Goal: Check status

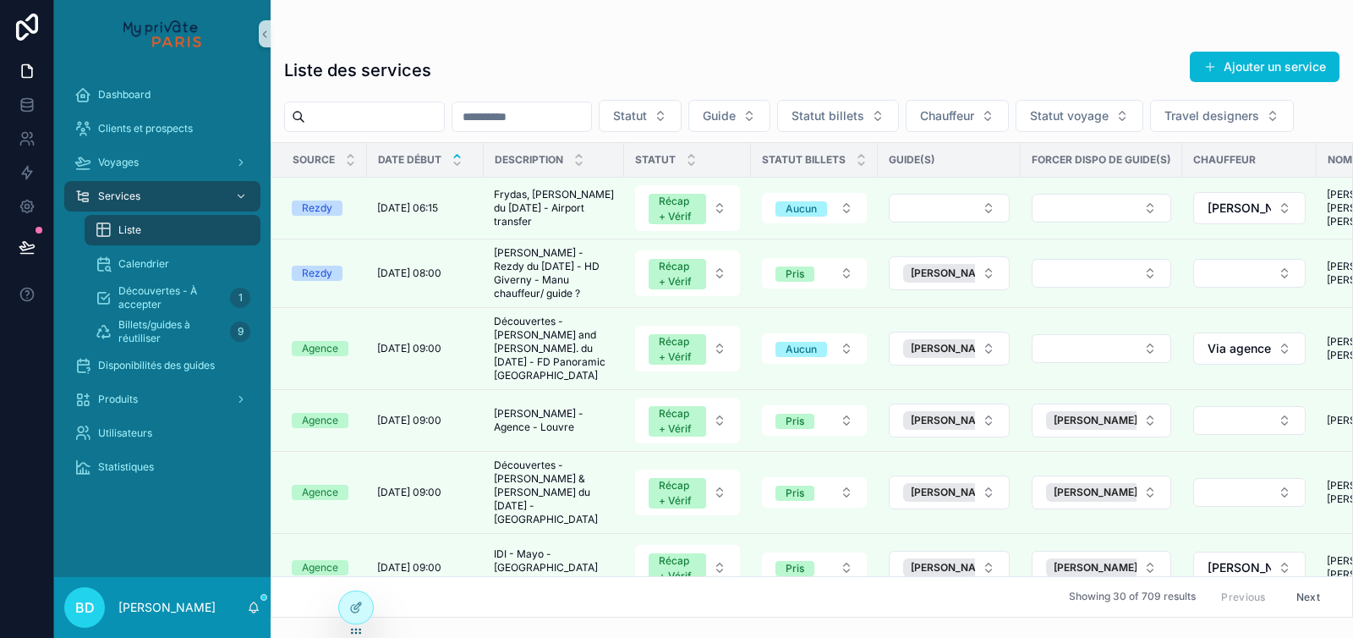
click at [357, 111] on input "scrollable content" at bounding box center [374, 117] width 139 height 24
type input "*****"
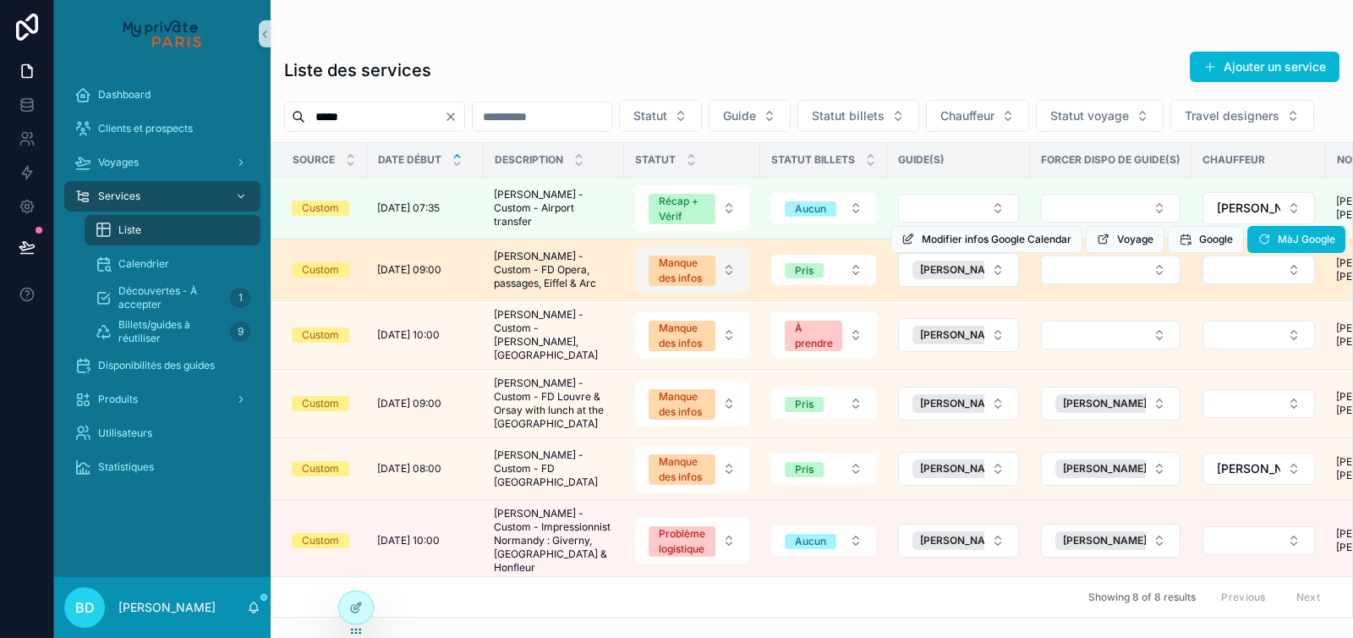
click at [711, 286] on span "Manque des infos" at bounding box center [682, 270] width 67 height 30
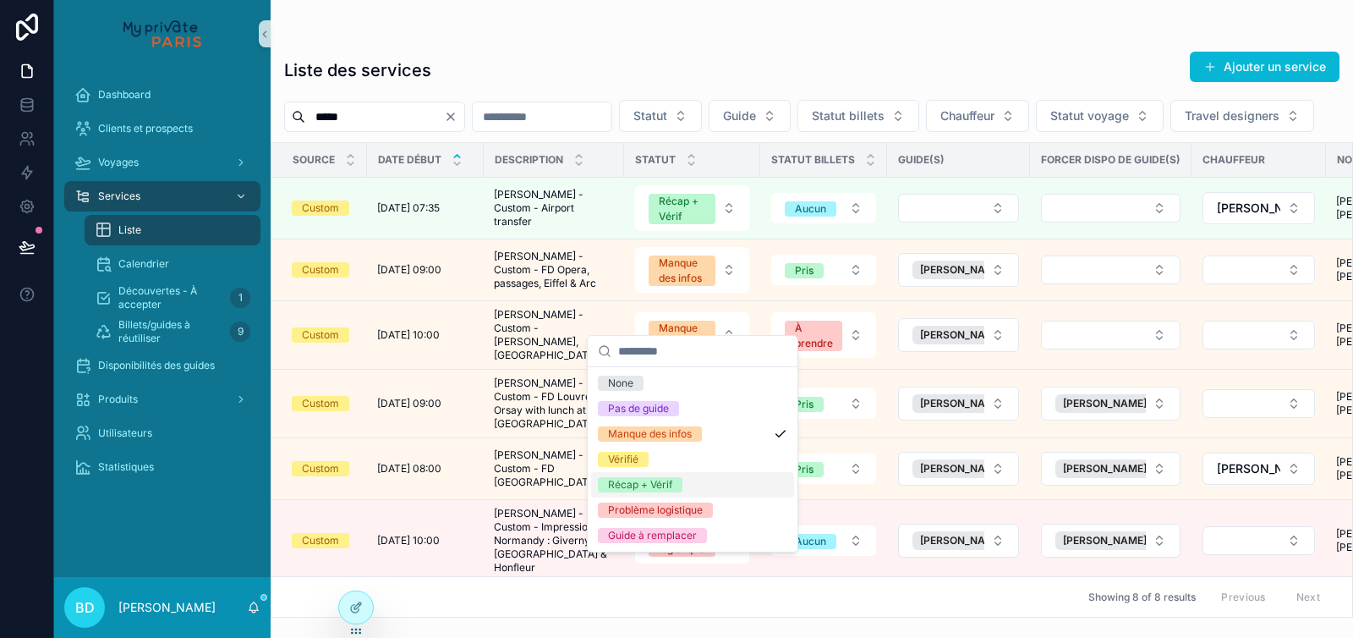
click at [680, 480] on span "Récap + Vérif" at bounding box center [640, 484] width 85 height 15
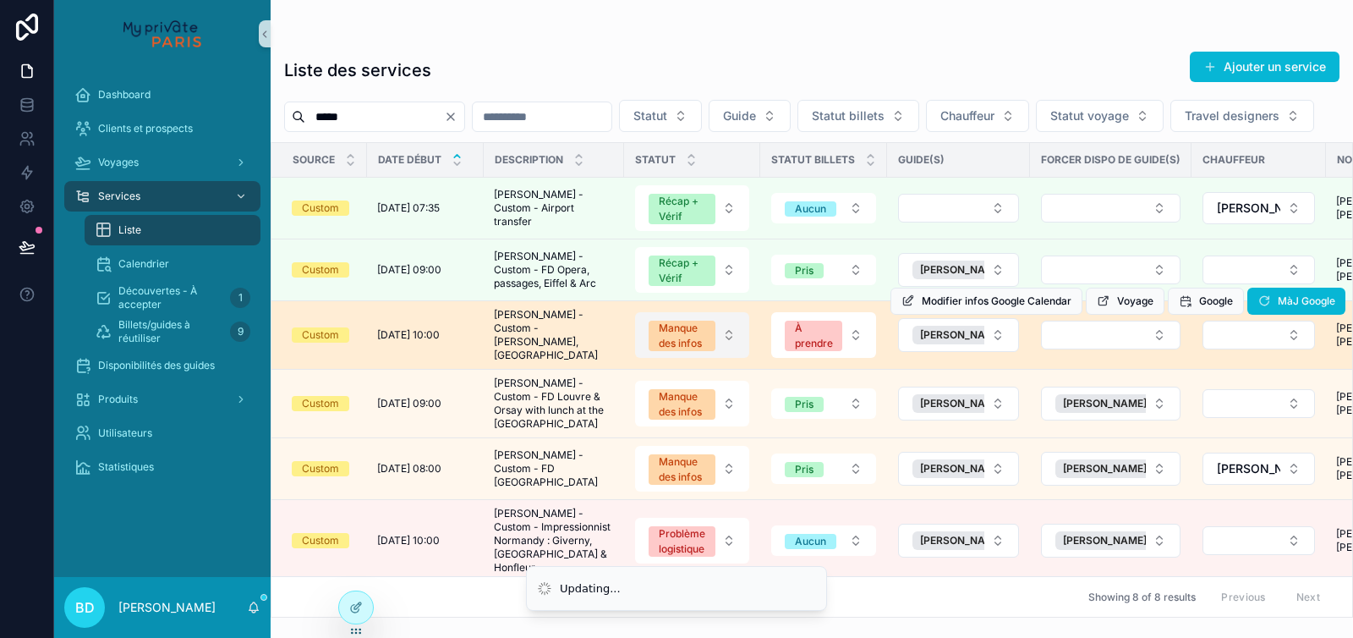
click at [716, 351] on span "Manque des infos" at bounding box center [682, 336] width 67 height 30
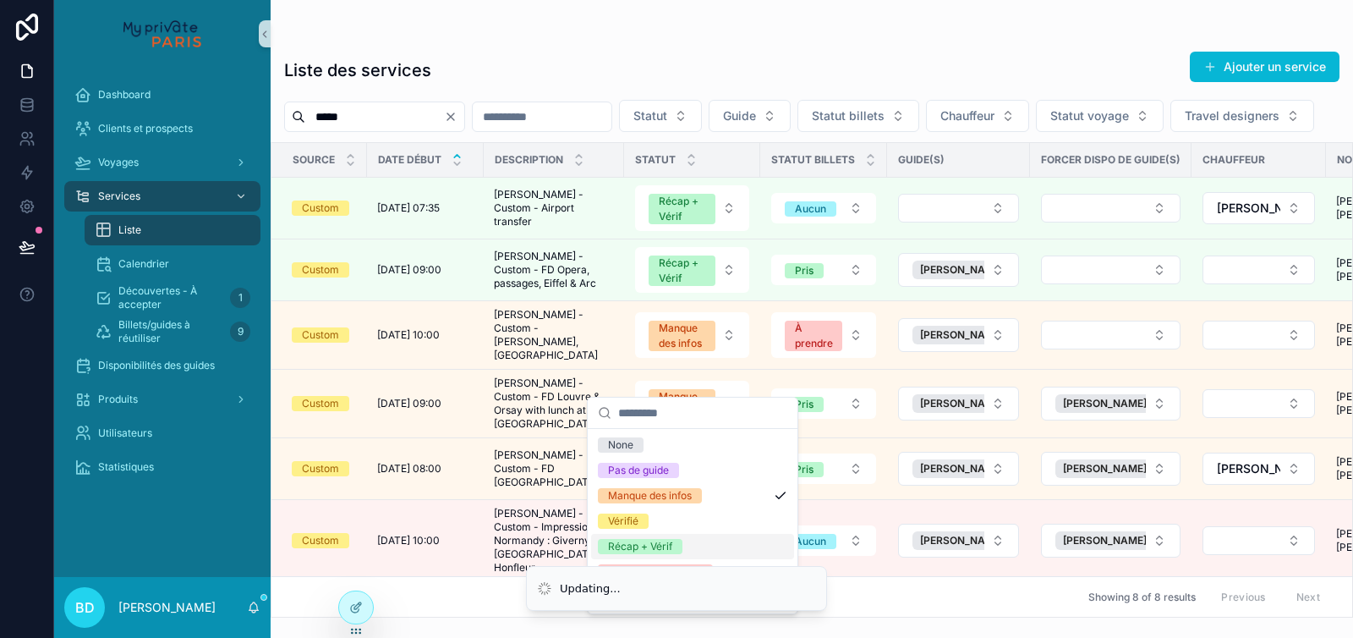
click at [667, 544] on div "Récap + Vérif" at bounding box center [640, 546] width 64 height 15
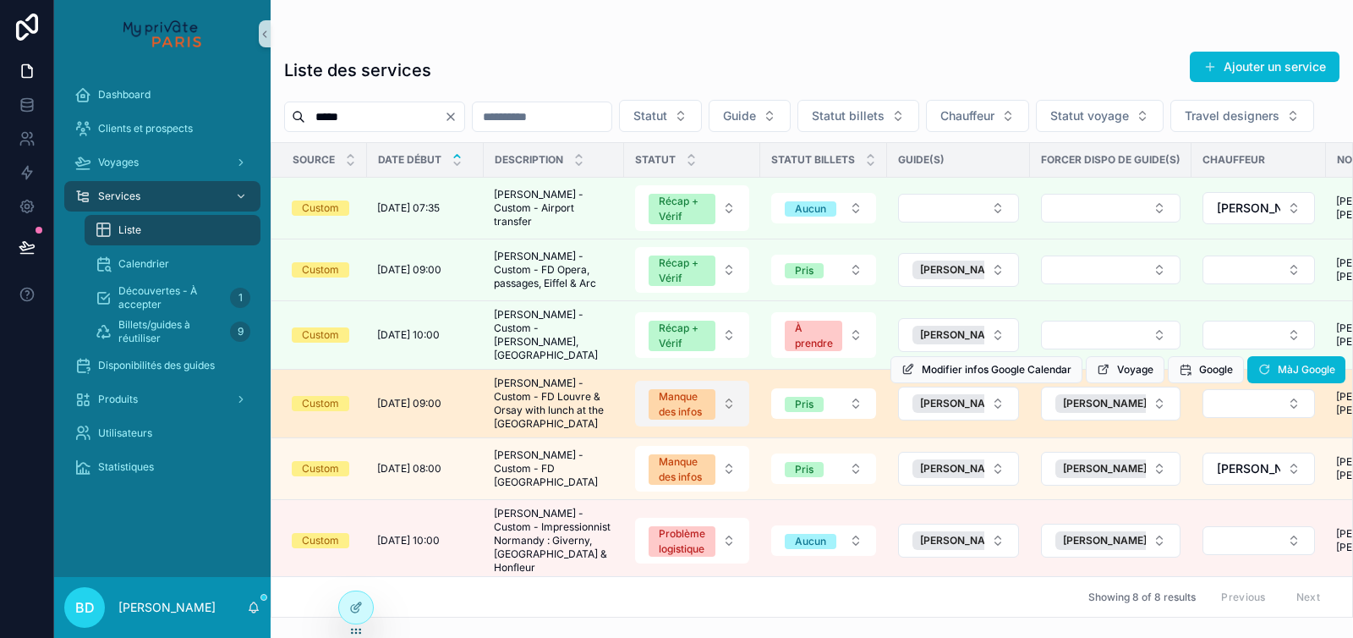
click at [698, 420] on div "Manque des infos" at bounding box center [682, 404] width 47 height 30
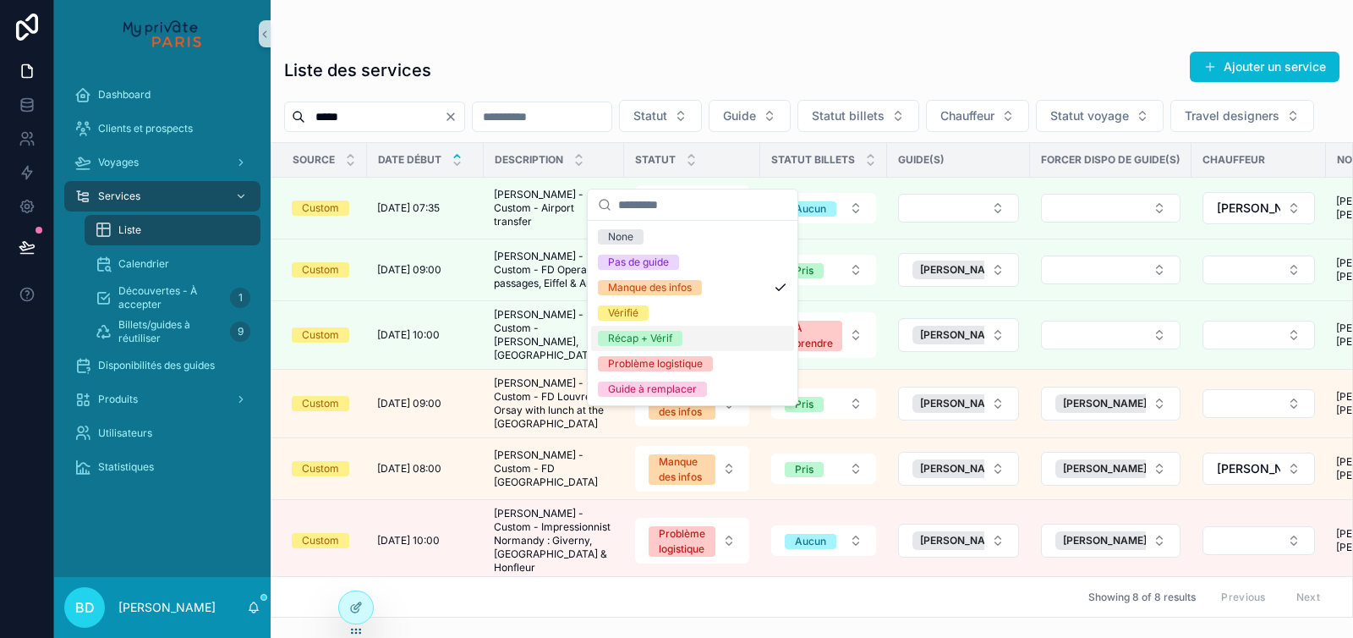
click at [675, 342] on span "Récap + Vérif" at bounding box center [640, 338] width 85 height 15
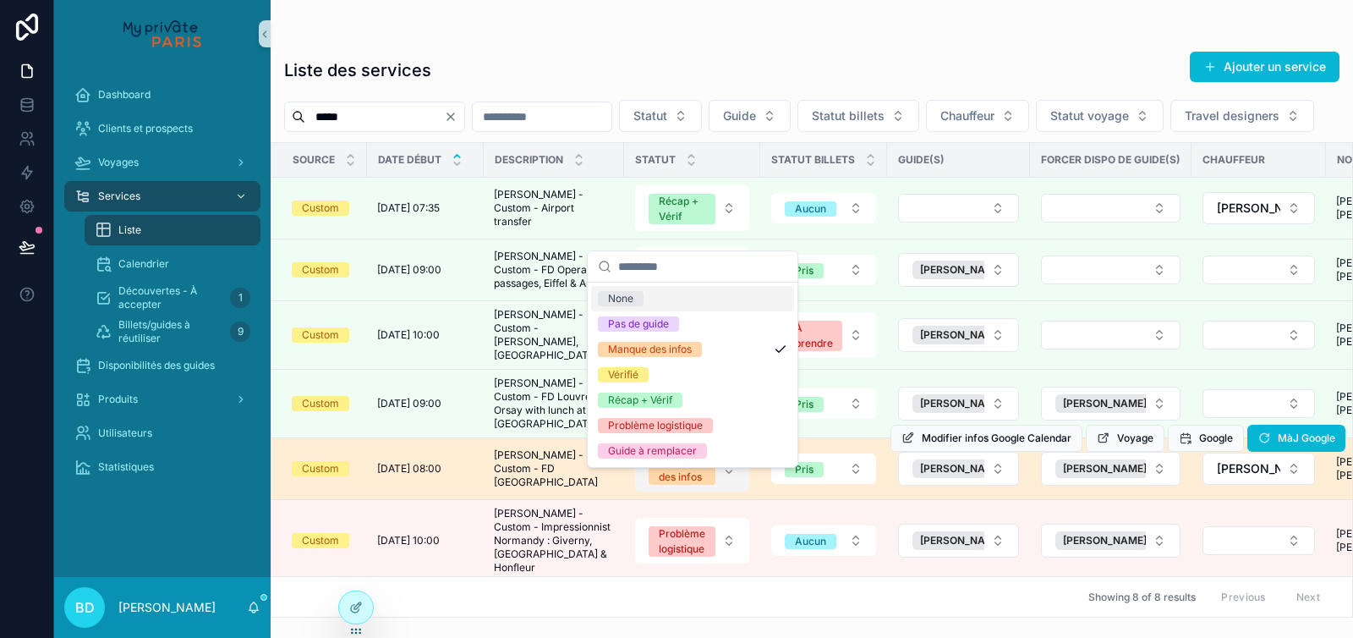
click at [725, 491] on button "Manque des infos" at bounding box center [692, 469] width 114 height 46
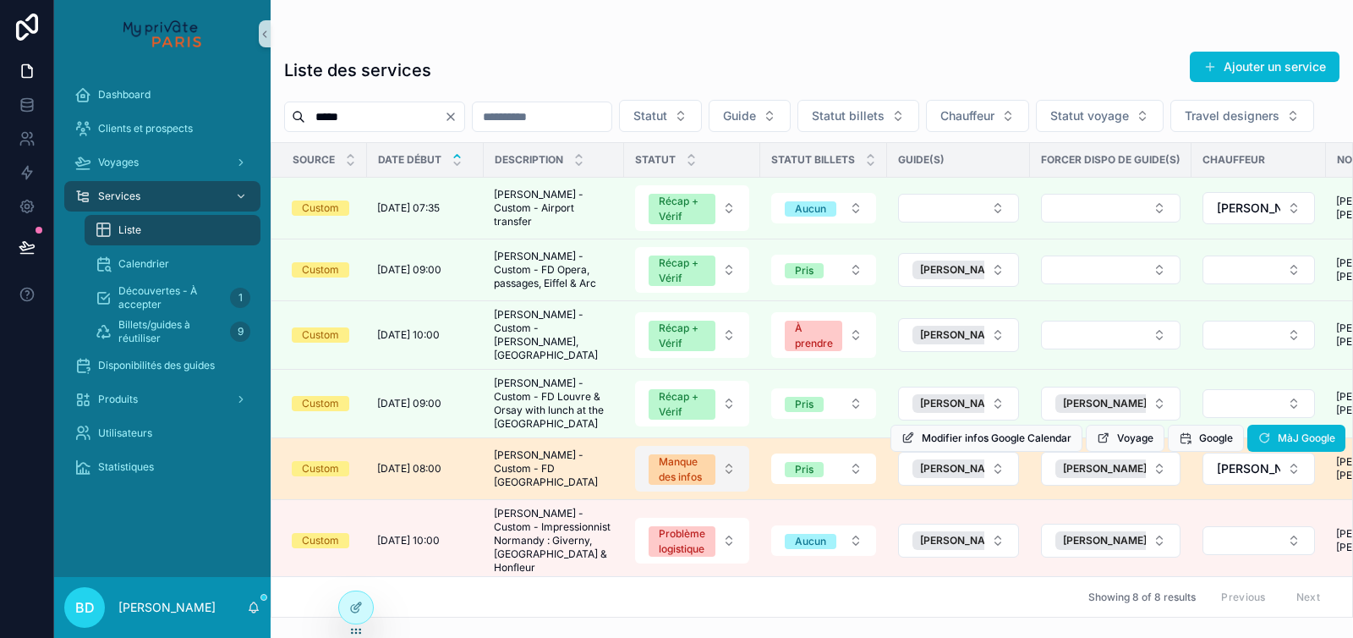
click at [733, 491] on button "Manque des infos" at bounding box center [692, 469] width 114 height 46
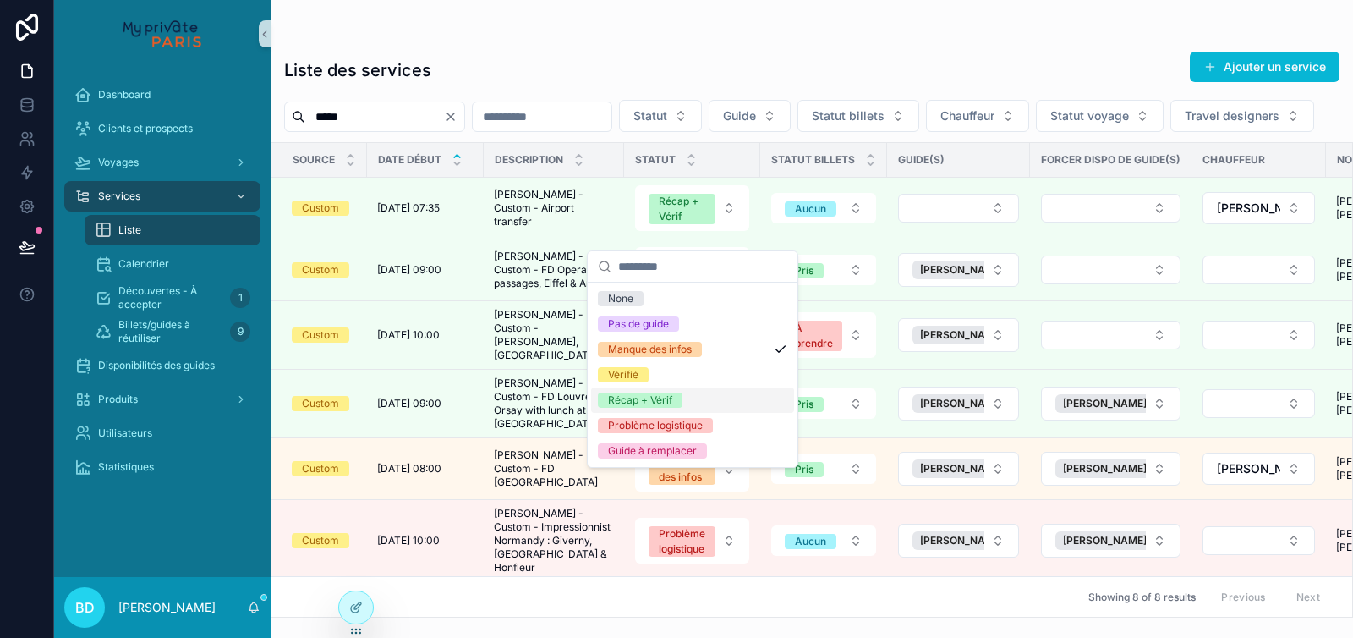
click at [698, 396] on div "Récap + Vérif" at bounding box center [692, 399] width 203 height 25
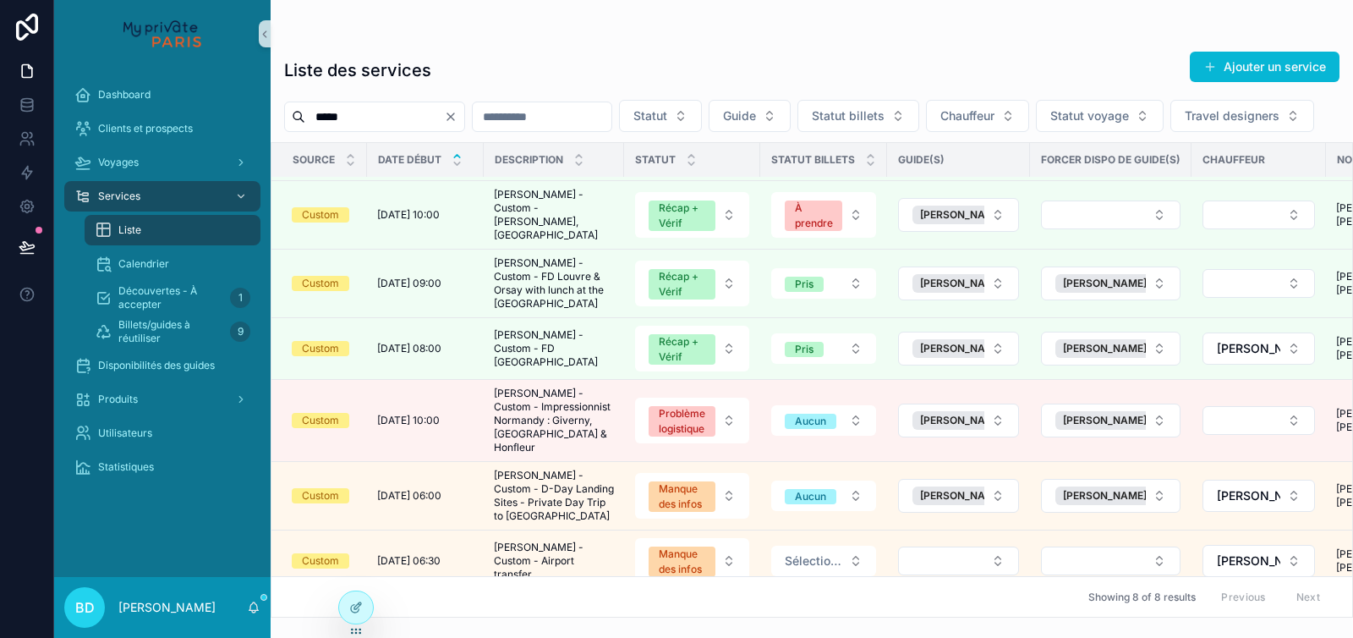
scroll to position [147, 0]
